Goal: Task Accomplishment & Management: Use online tool/utility

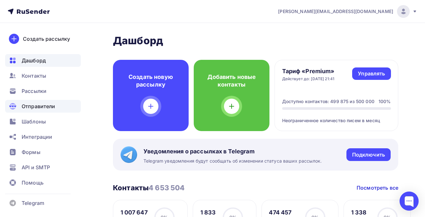
click at [34, 103] on span "Отправители" at bounding box center [39, 106] width 34 height 8
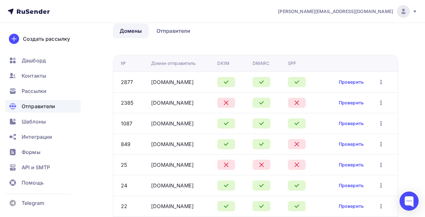
scroll to position [77, 0]
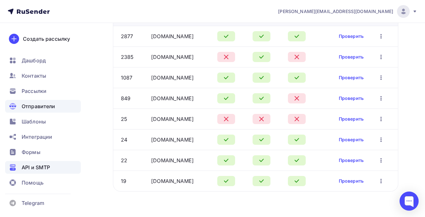
click at [40, 162] on div "API и SMTP" at bounding box center [43, 167] width 76 height 13
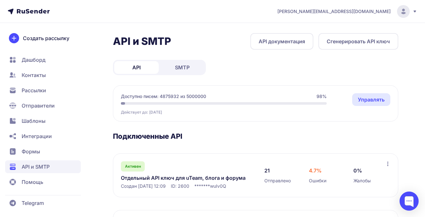
scroll to position [2, 0]
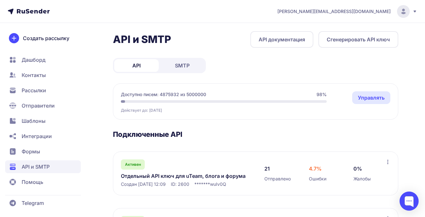
click at [164, 70] on link "SMTP" at bounding box center [182, 65] width 44 height 13
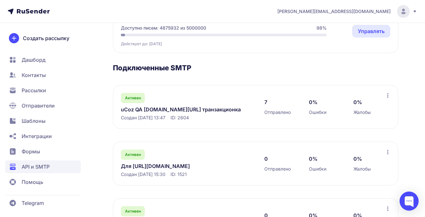
scroll to position [69, 0]
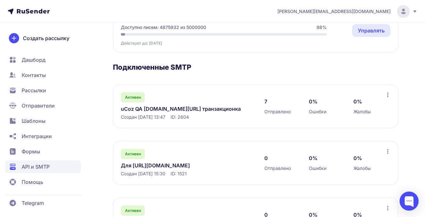
click at [150, 107] on link "uCoz QA ucoz.ru/qa транзакционка" at bounding box center [186, 109] width 130 height 8
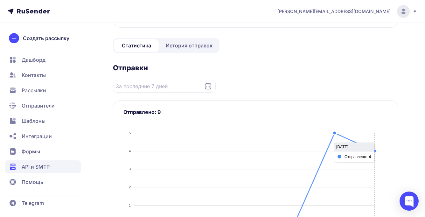
scroll to position [80, 0]
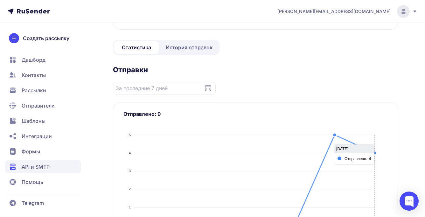
click at [368, 154] on div at bounding box center [255, 181] width 264 height 112
click at [182, 52] on link "История отправок" at bounding box center [189, 47] width 58 height 13
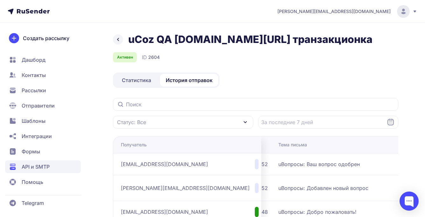
click at [121, 40] on icon at bounding box center [118, 40] width 8 height 8
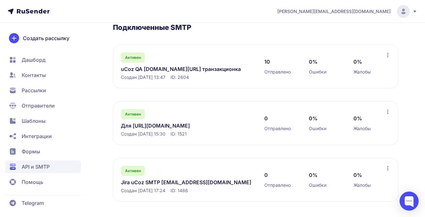
scroll to position [109, 0]
click at [159, 183] on link "Jira uCoz SMTP jira@ucozmail.com" at bounding box center [186, 182] width 130 height 8
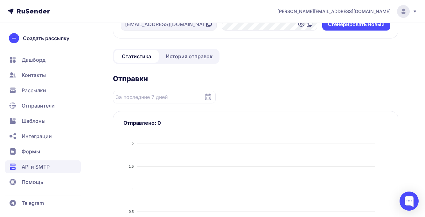
scroll to position [78, 0]
